Goal: Transaction & Acquisition: Purchase product/service

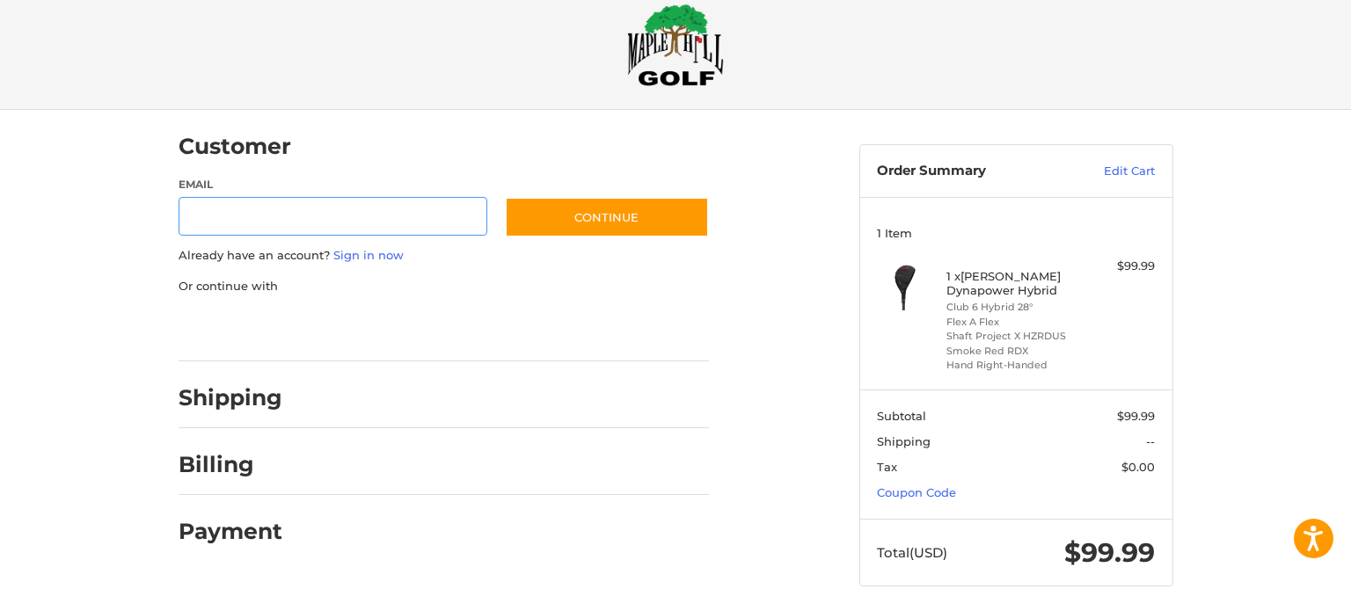
scroll to position [39, 0]
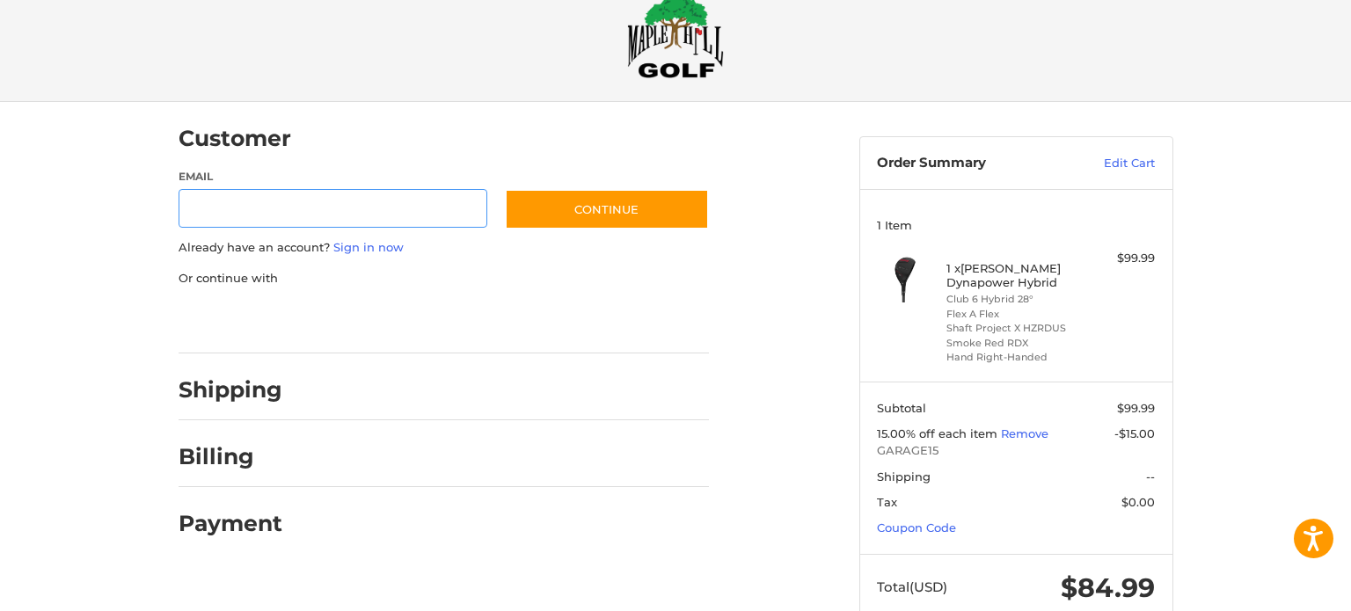
scroll to position [18, 0]
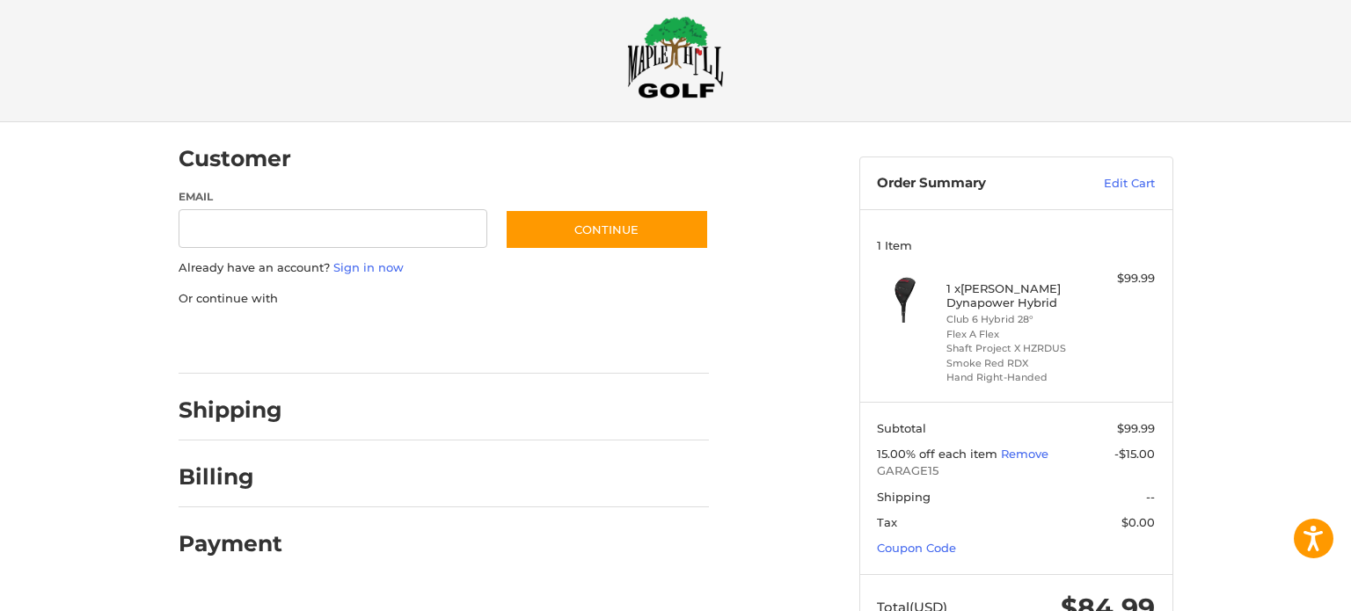
type input "********"
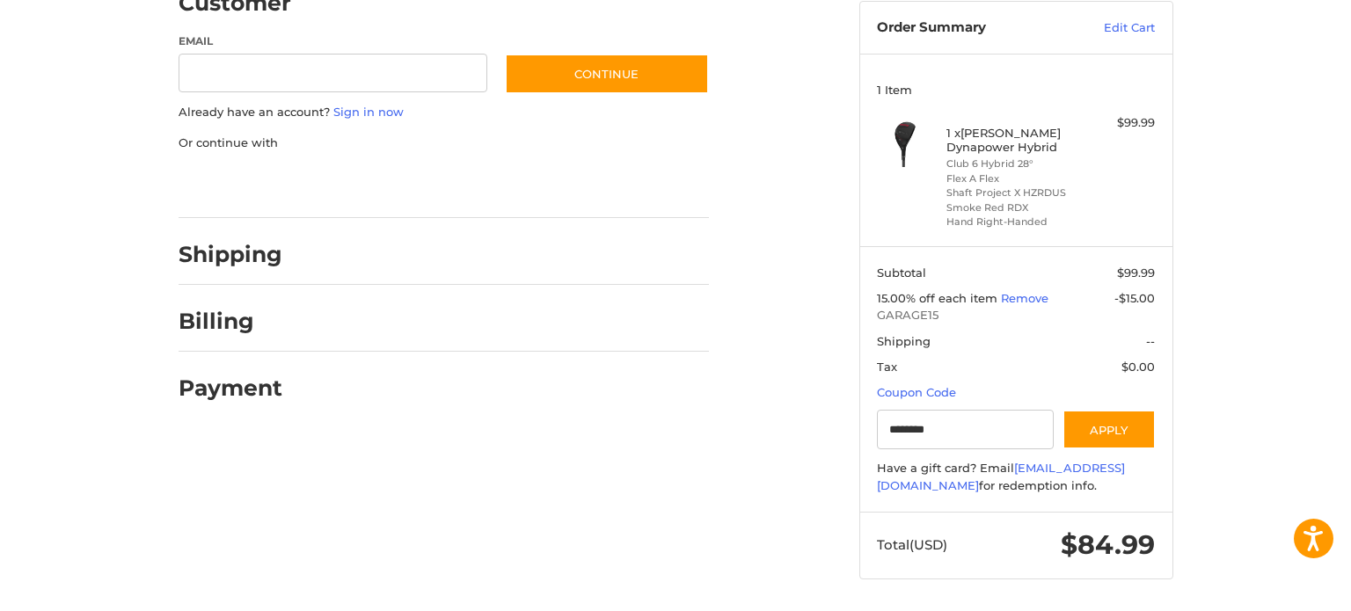
scroll to position [175, 0]
click at [0, 610] on div at bounding box center [0, 613] width 0 height 0
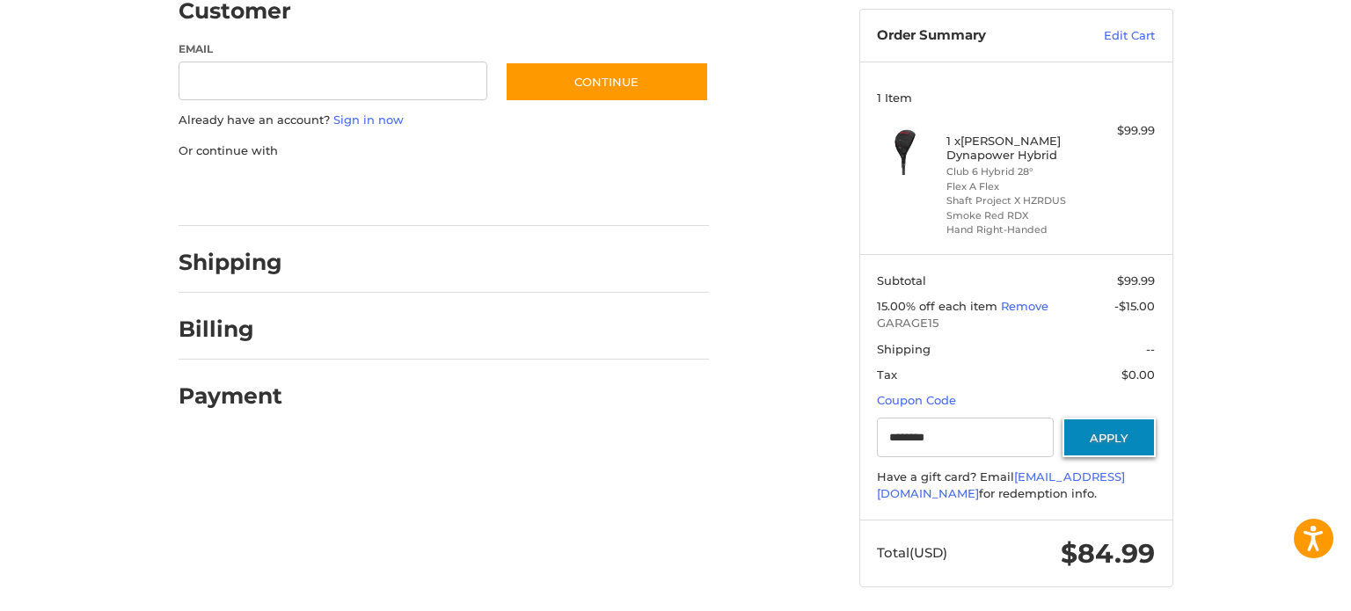
click at [1104, 439] on button "Apply" at bounding box center [1108, 438] width 93 height 40
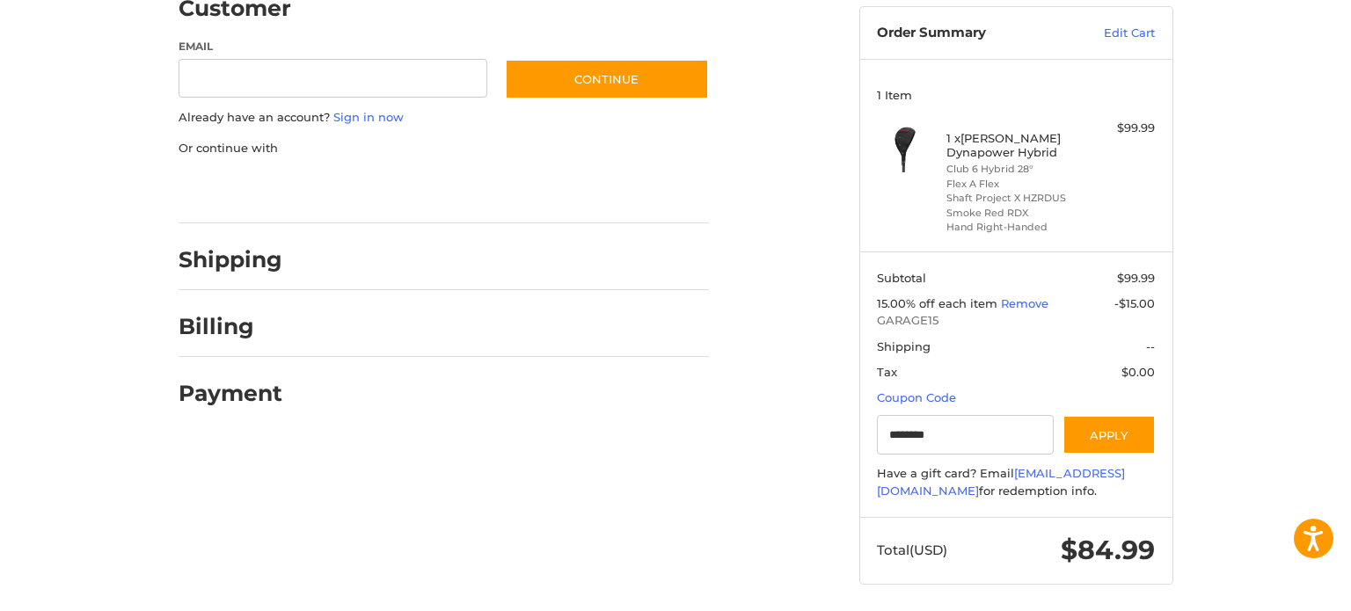
scroll to position [175, 0]
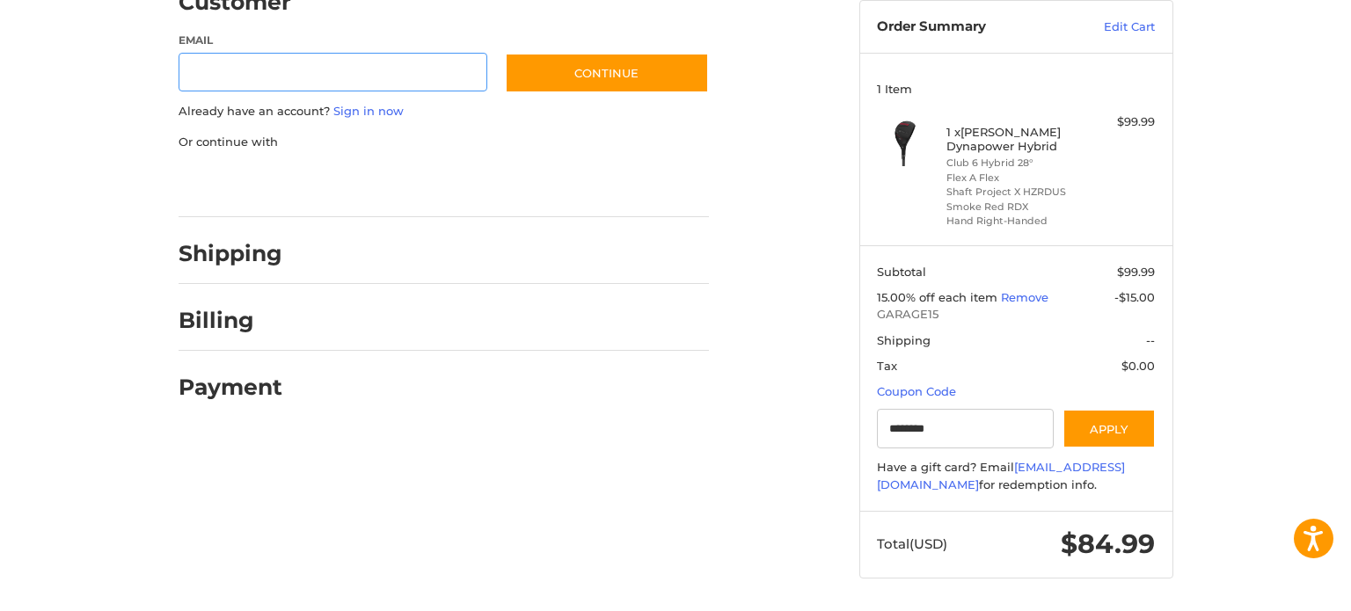
click at [283, 68] on input "Email" at bounding box center [334, 73] width 310 height 40
type input "**********"
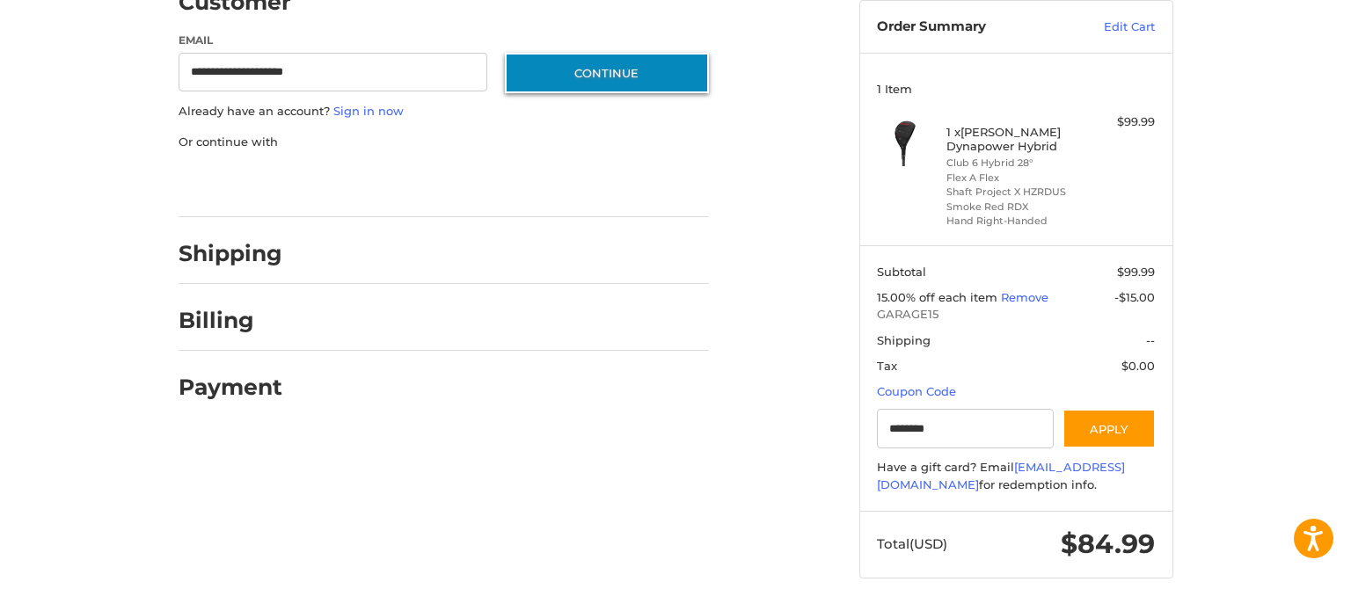
click at [585, 71] on button "Continue" at bounding box center [607, 73] width 204 height 40
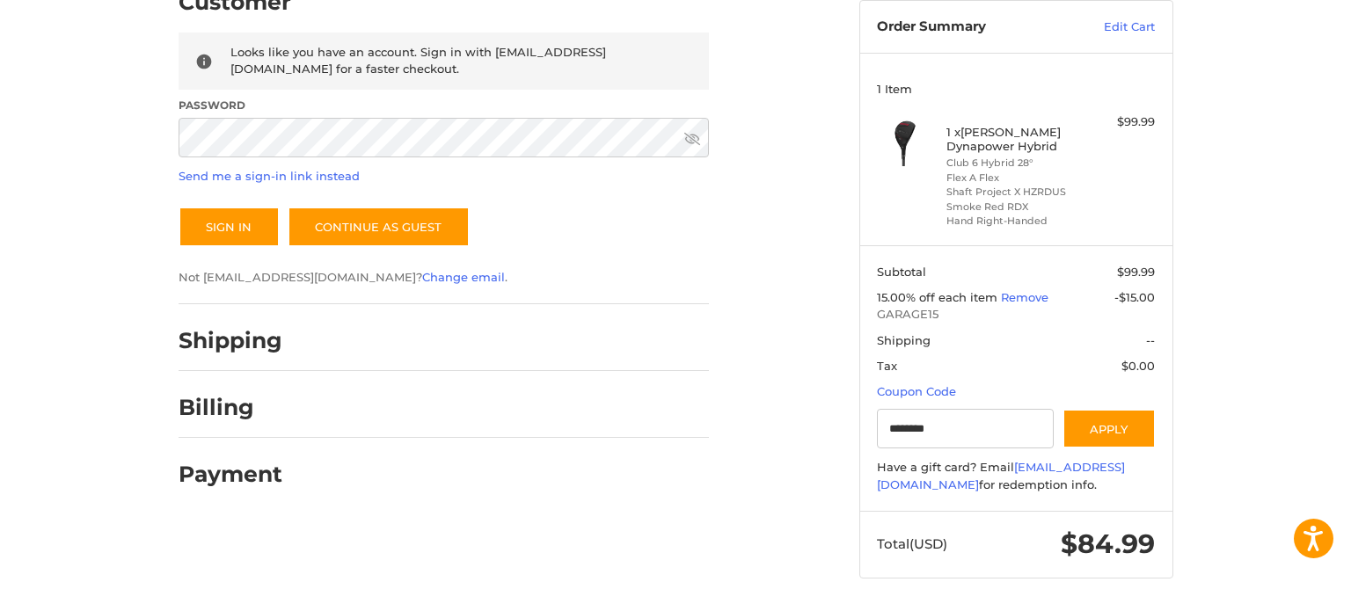
click at [696, 139] on icon at bounding box center [692, 139] width 16 height 16
click at [240, 227] on button "Sign In" at bounding box center [229, 227] width 101 height 40
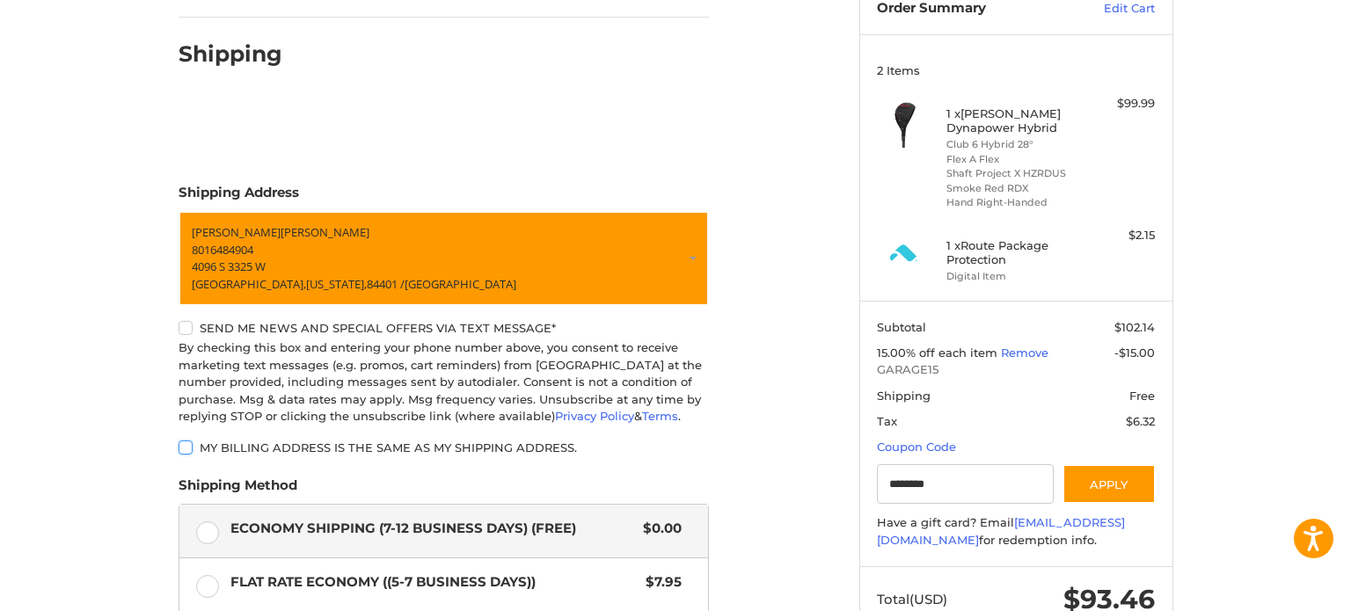
scroll to position [0, 0]
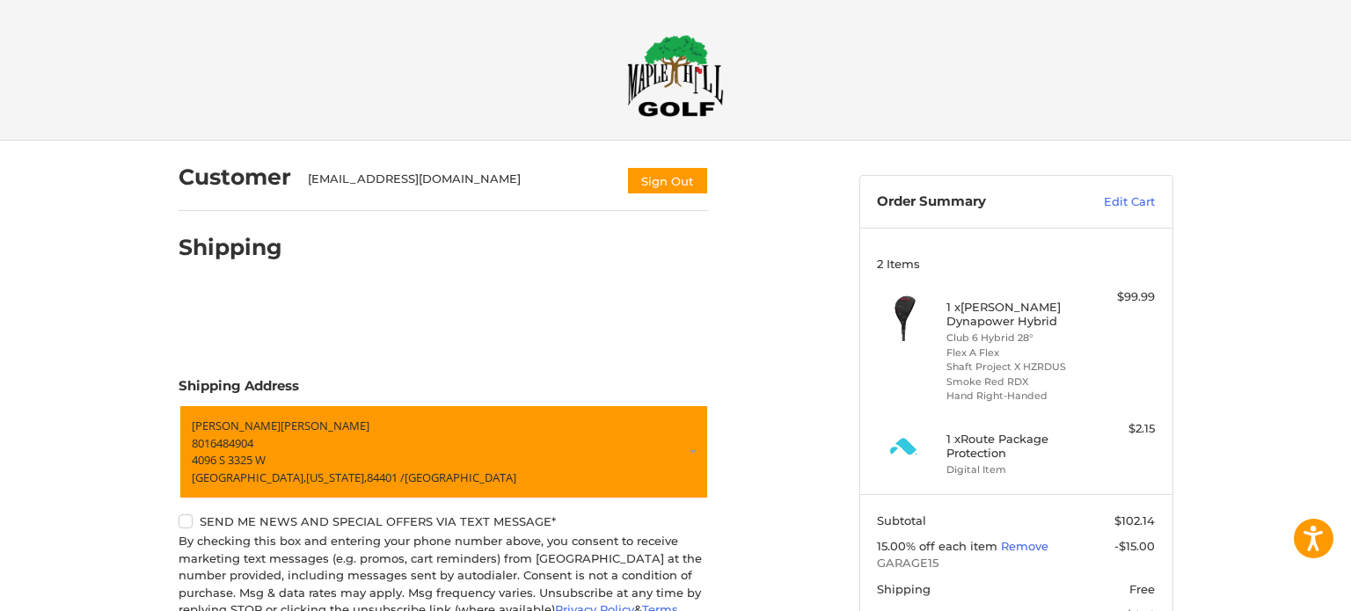
click at [649, 77] on img at bounding box center [675, 75] width 97 height 83
